Goal: Use online tool/utility: Utilize a website feature to perform a specific function

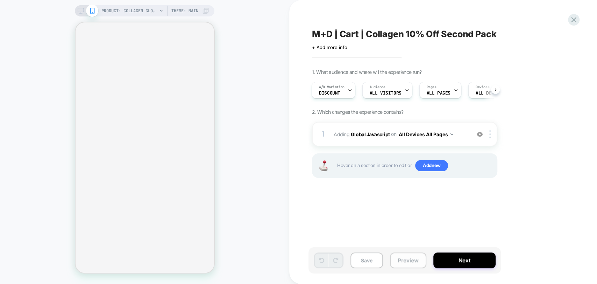
click at [404, 261] on button "Preview" at bounding box center [408, 260] width 36 height 16
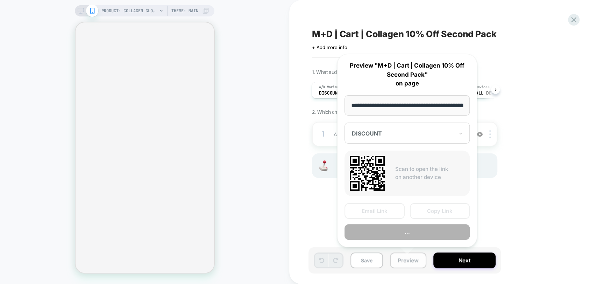
scroll to position [0, 103]
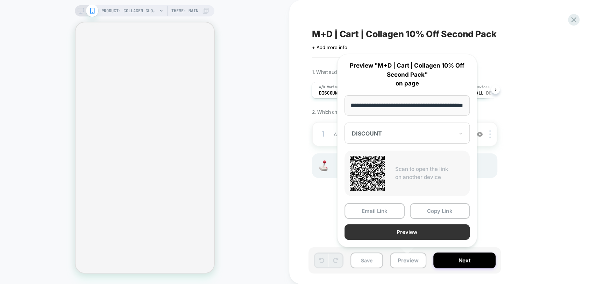
select select "**********"
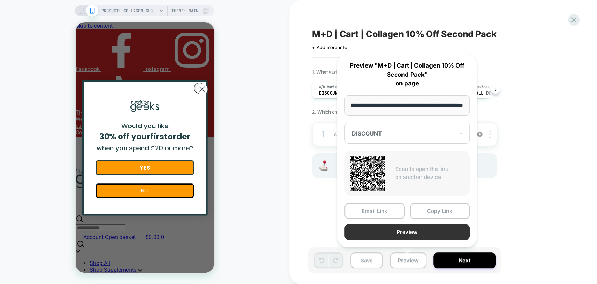
scroll to position [0, 0]
click at [408, 234] on button "Preview" at bounding box center [407, 232] width 125 height 16
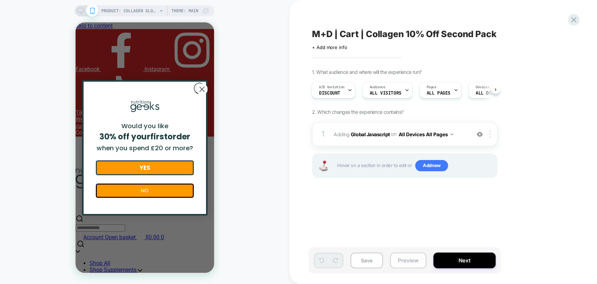
click at [409, 262] on button "Preview" at bounding box center [408, 260] width 36 height 16
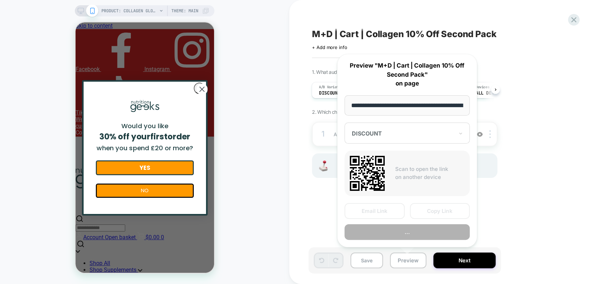
scroll to position [0, 103]
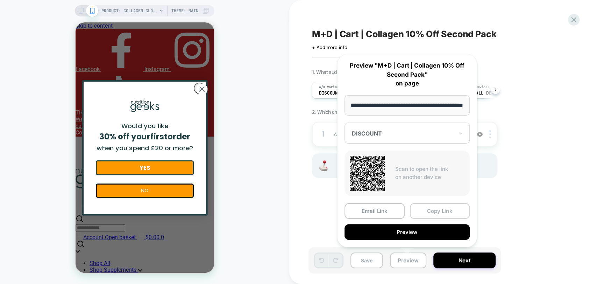
click at [447, 212] on button "Copy Link" at bounding box center [440, 211] width 60 height 16
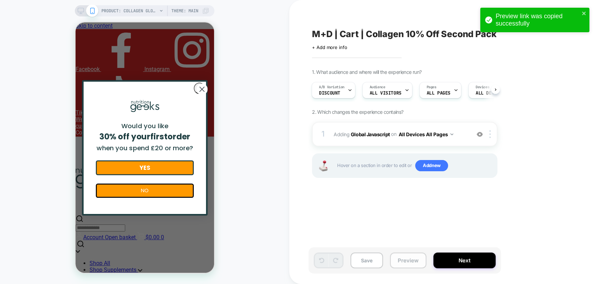
click at [401, 263] on button "Preview" at bounding box center [408, 260] width 36 height 16
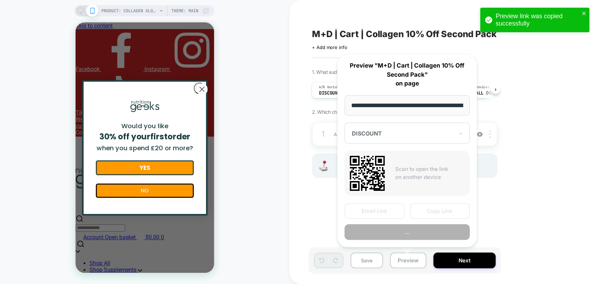
scroll to position [0, 103]
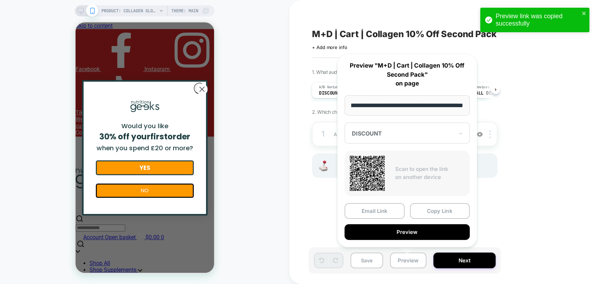
click at [378, 131] on div at bounding box center [403, 133] width 102 height 7
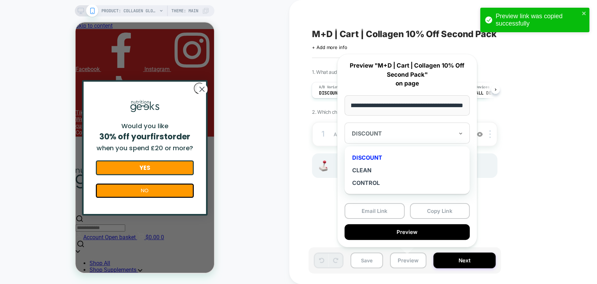
scroll to position [0, 0]
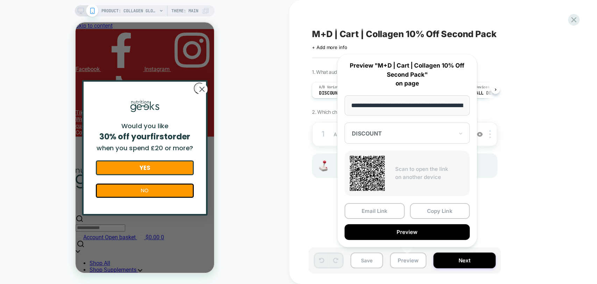
drag, startPoint x: 354, startPoint y: 84, endPoint x: 354, endPoint y: 92, distance: 7.7
click at [354, 84] on p "Preview "M+D | Cart | Collagen 10% Off Second Pack" on page" at bounding box center [407, 74] width 125 height 27
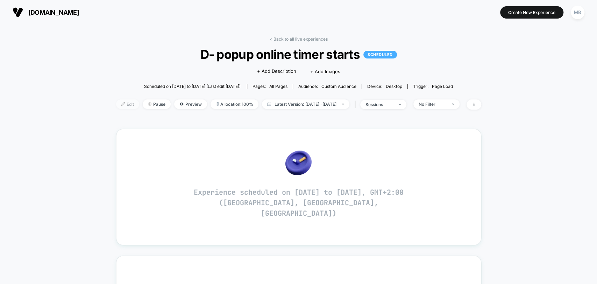
click at [117, 104] on span "Edit" at bounding box center [127, 103] width 23 height 9
